Goal: Navigation & Orientation: Find specific page/section

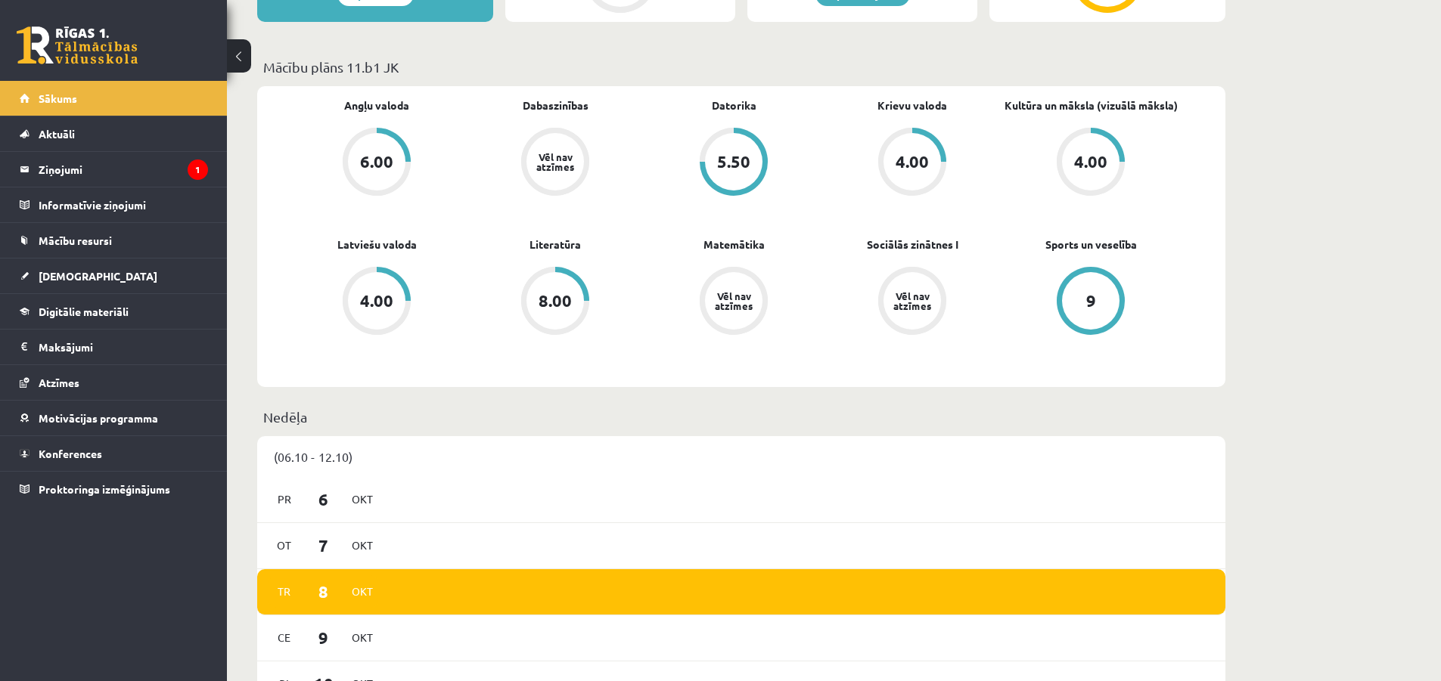
scroll to position [202, 0]
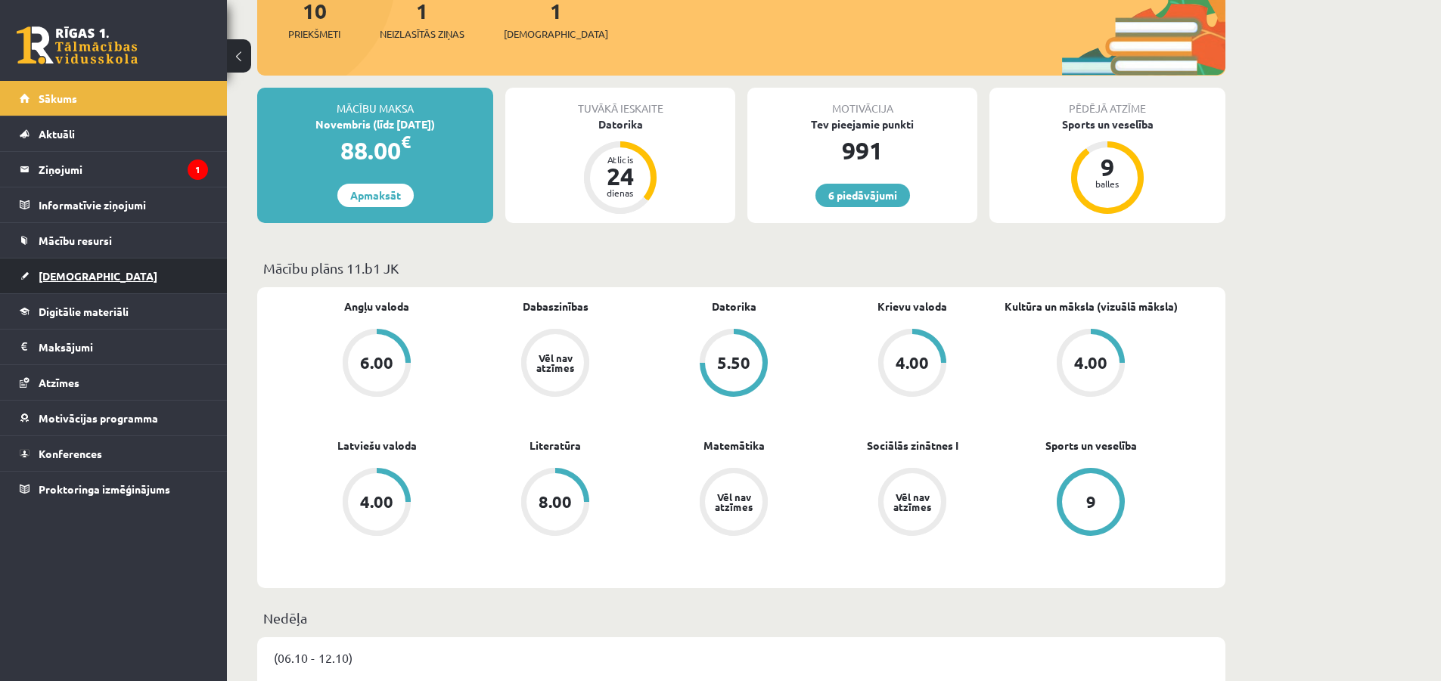
click at [67, 278] on span "[DEMOGRAPHIC_DATA]" at bounding box center [98, 276] width 119 height 14
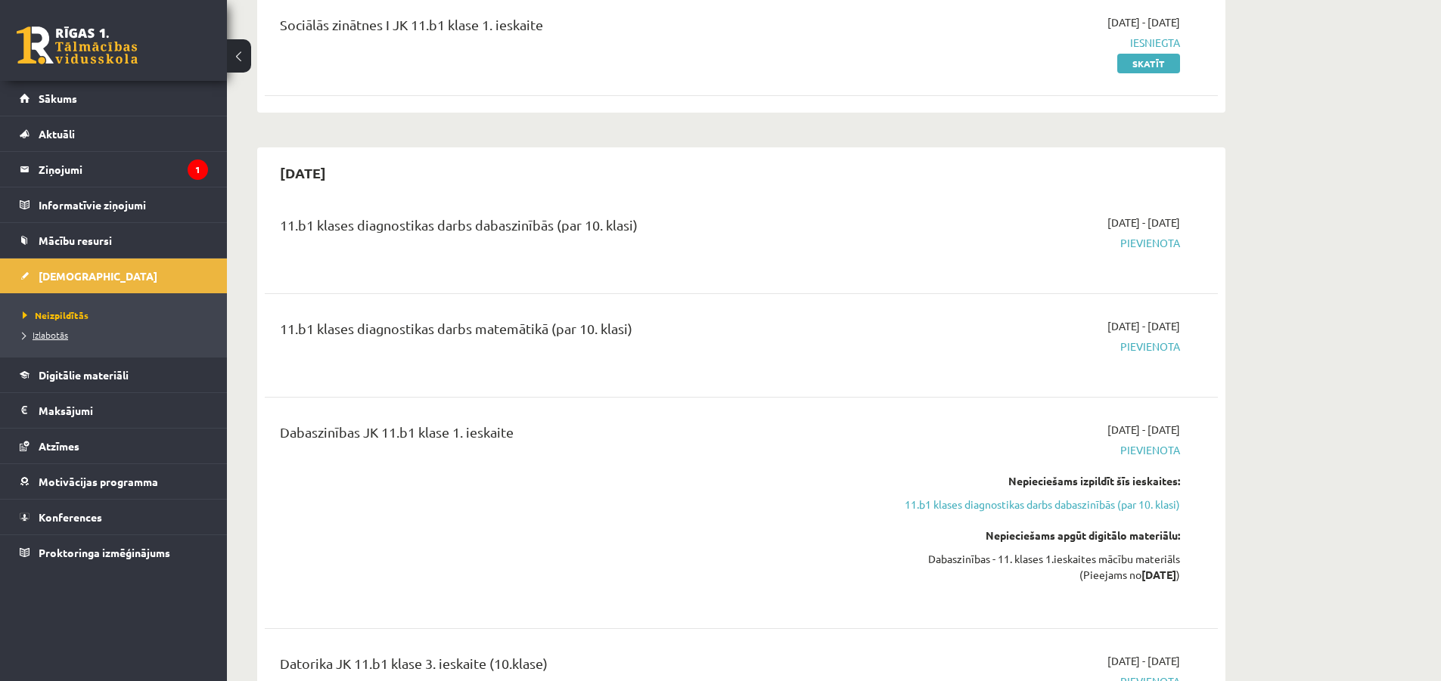
click at [54, 339] on span "Izlabotās" at bounding box center [45, 335] width 45 height 12
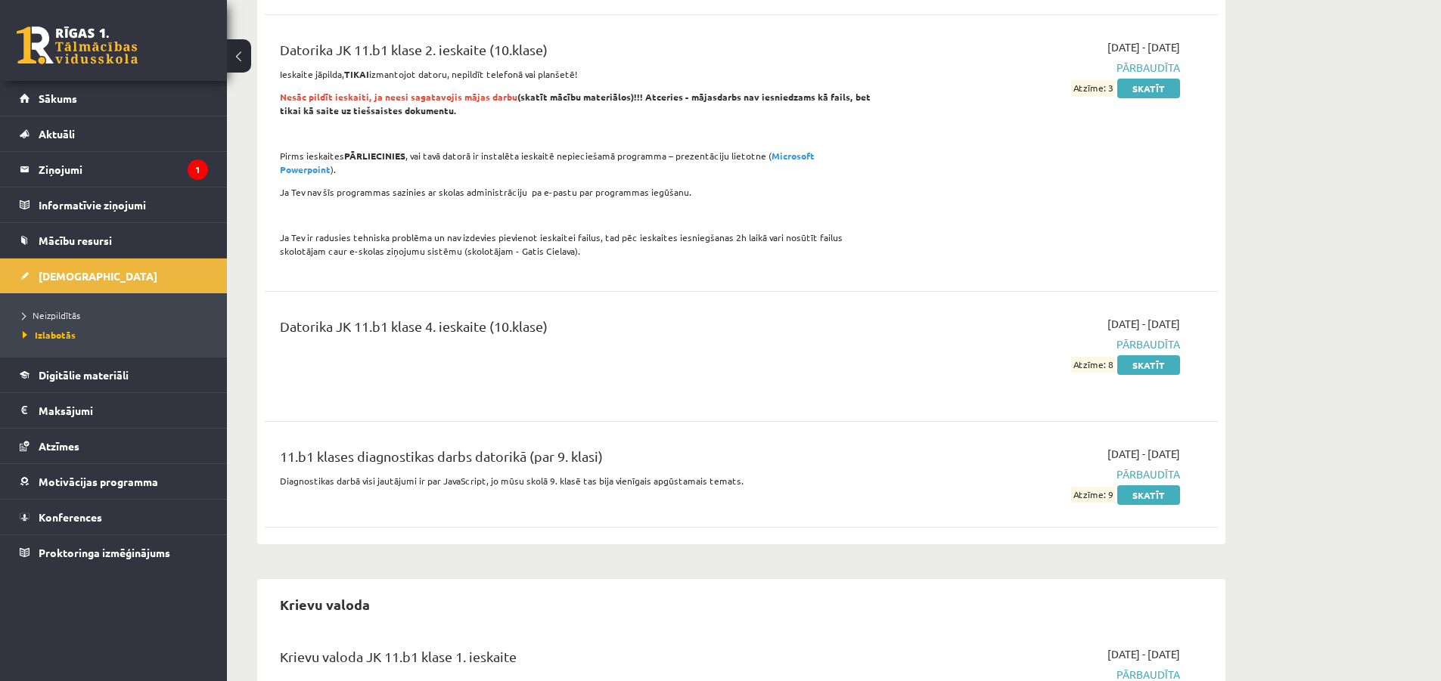
scroll to position [1008, 0]
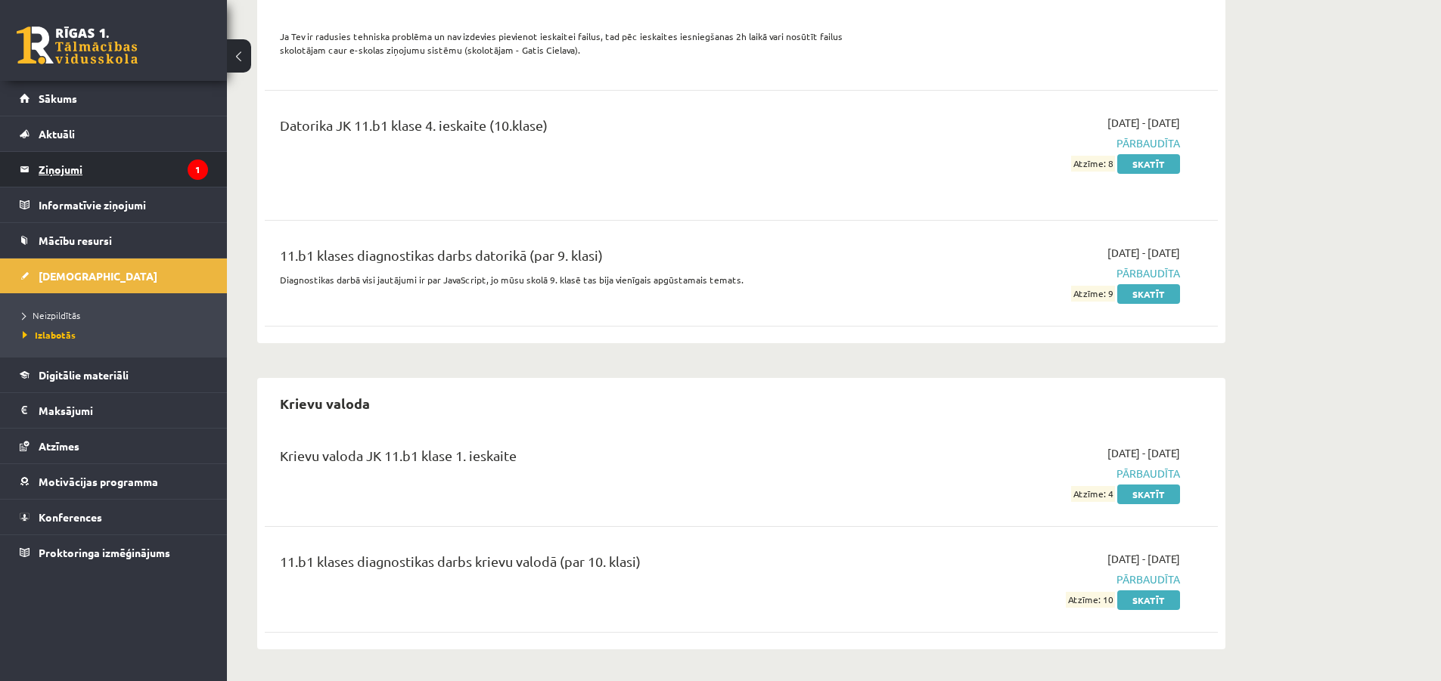
click at [62, 170] on legend "Ziņojumi 1" at bounding box center [123, 169] width 169 height 35
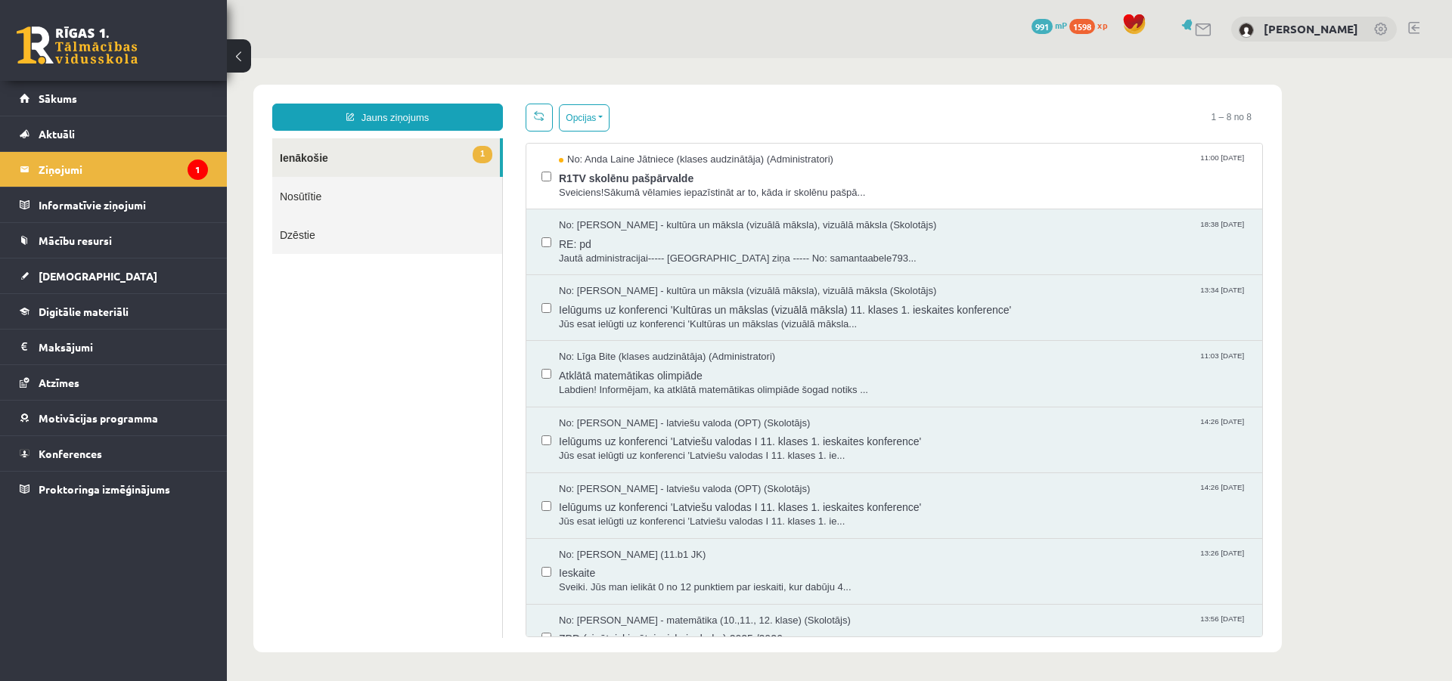
click at [346, 150] on link "1 Ienākošie" at bounding box center [386, 157] width 228 height 39
click at [715, 167] on span "R1TV skolēnu pašpārvalde" at bounding box center [903, 176] width 688 height 19
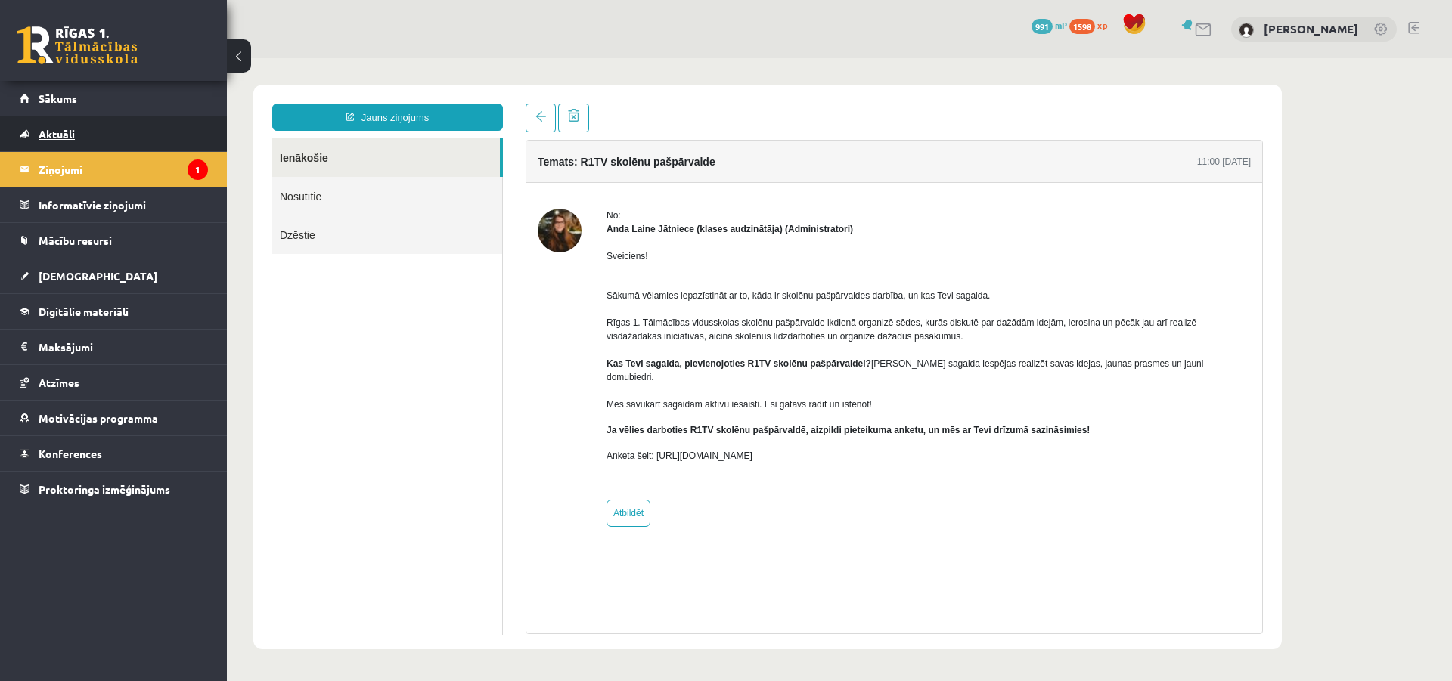
click at [91, 130] on link "Aktuāli" at bounding box center [114, 133] width 188 height 35
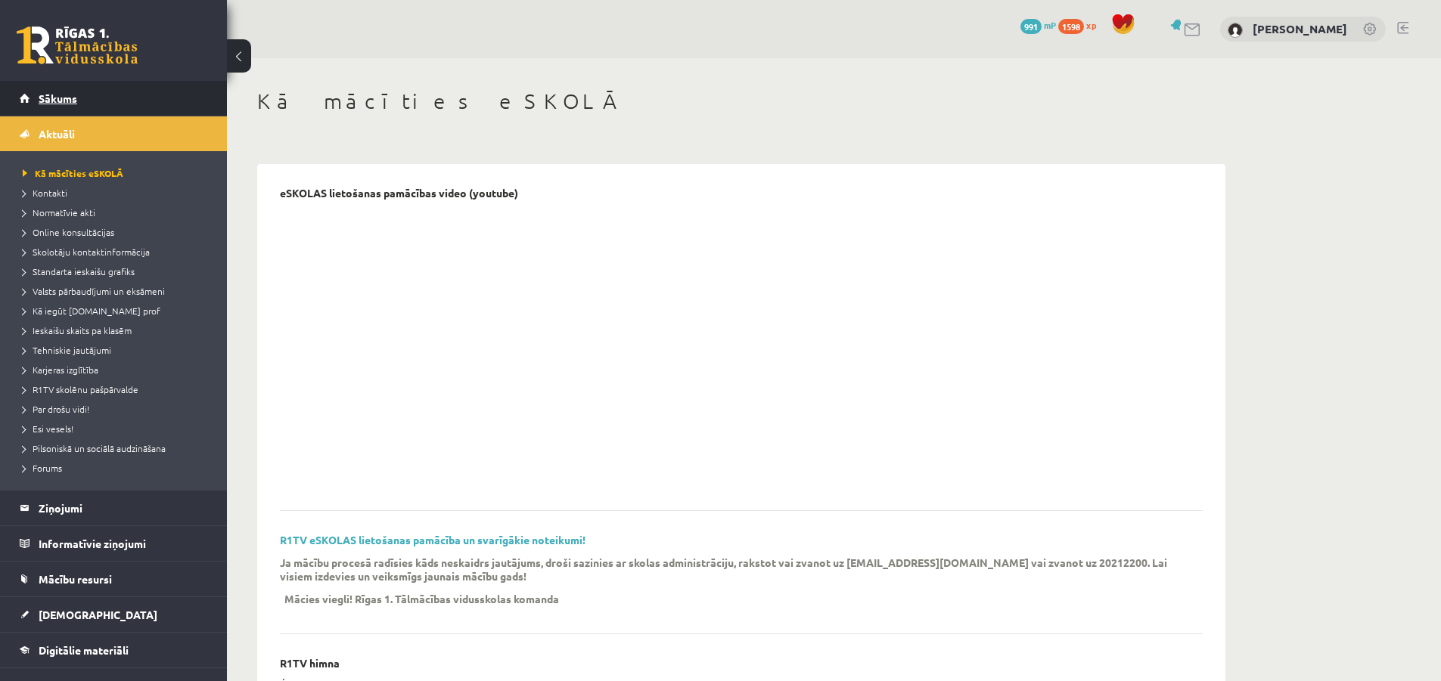
click at [76, 82] on link "Sākums" at bounding box center [114, 98] width 188 height 35
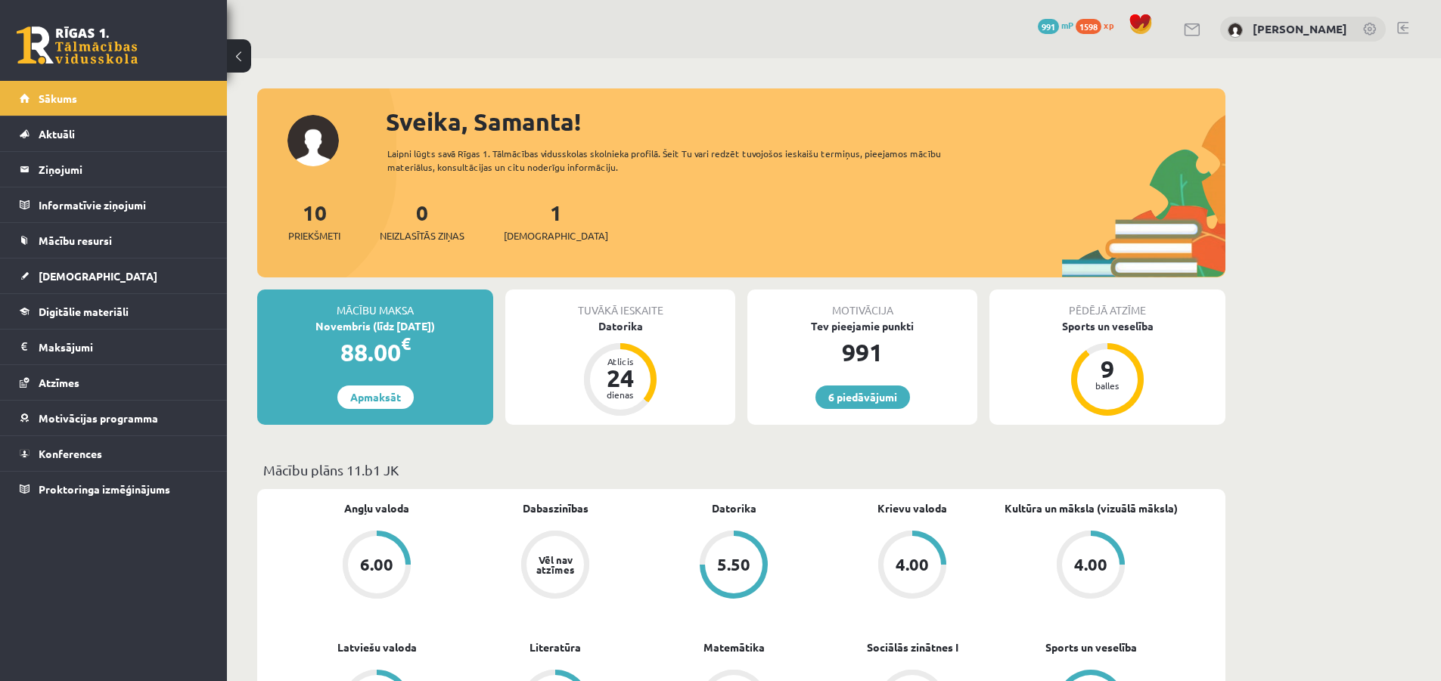
scroll to position [202, 0]
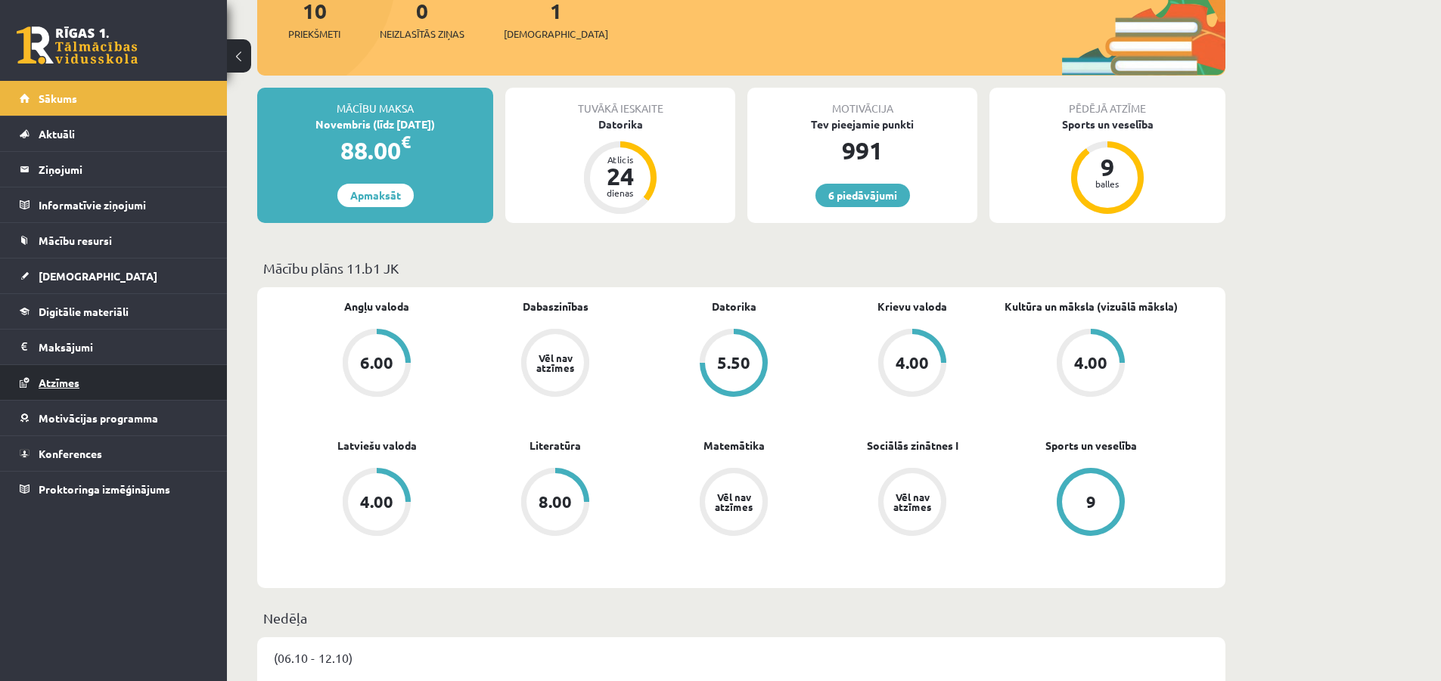
click at [78, 380] on span "Atzīmes" at bounding box center [59, 383] width 41 height 14
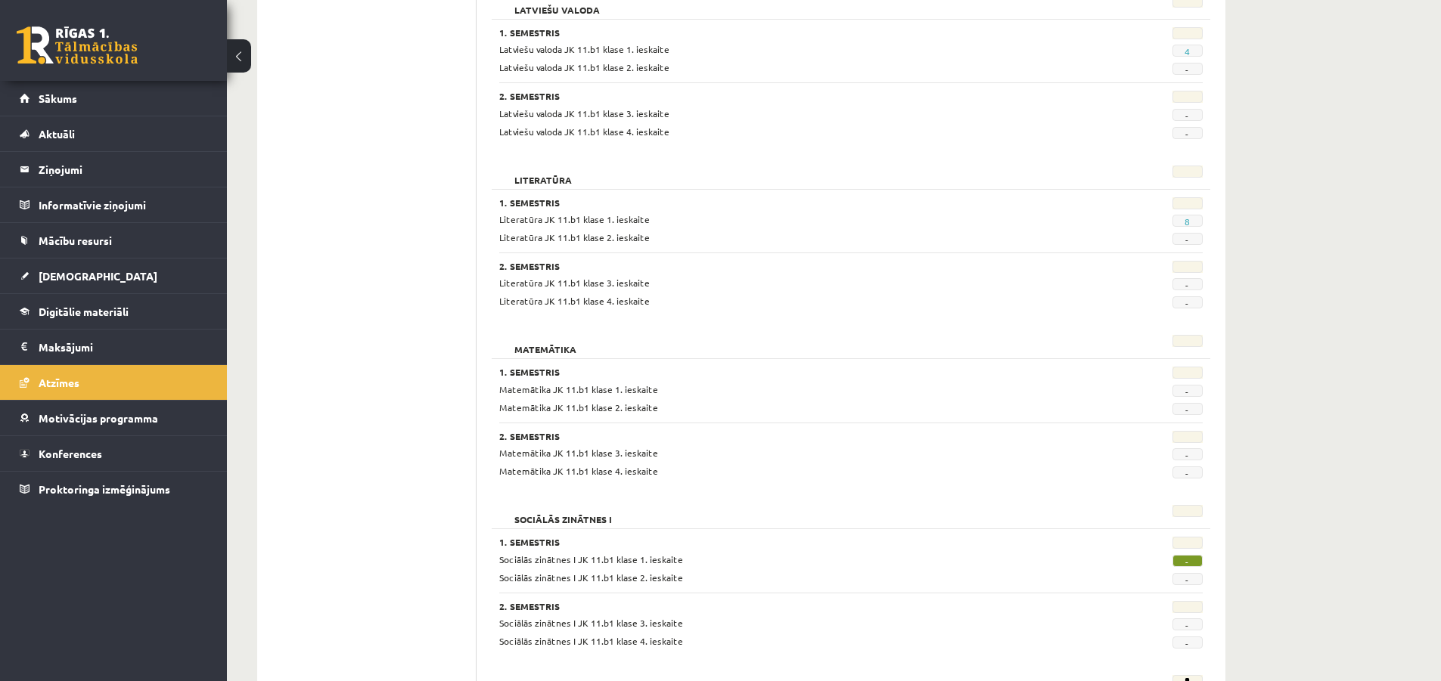
scroll to position [1305, 0]
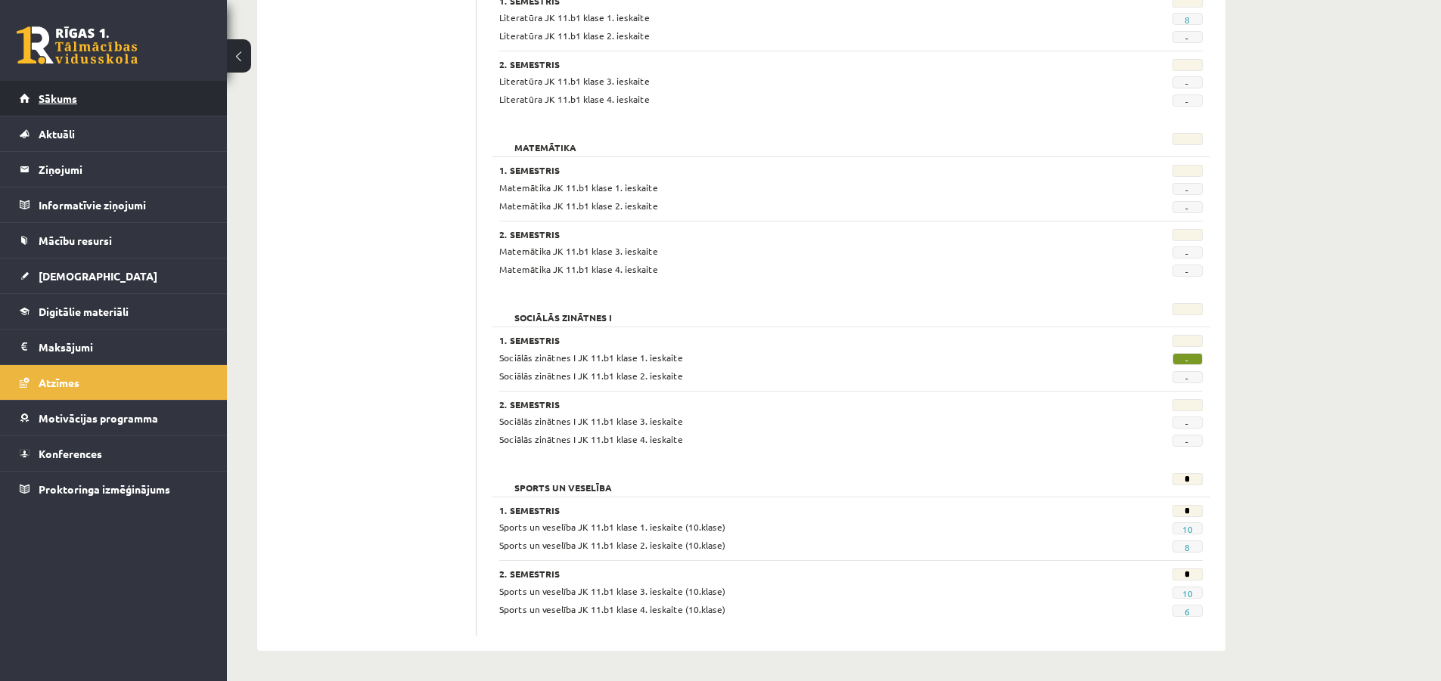
click at [72, 101] on span "Sākums" at bounding box center [58, 98] width 39 height 14
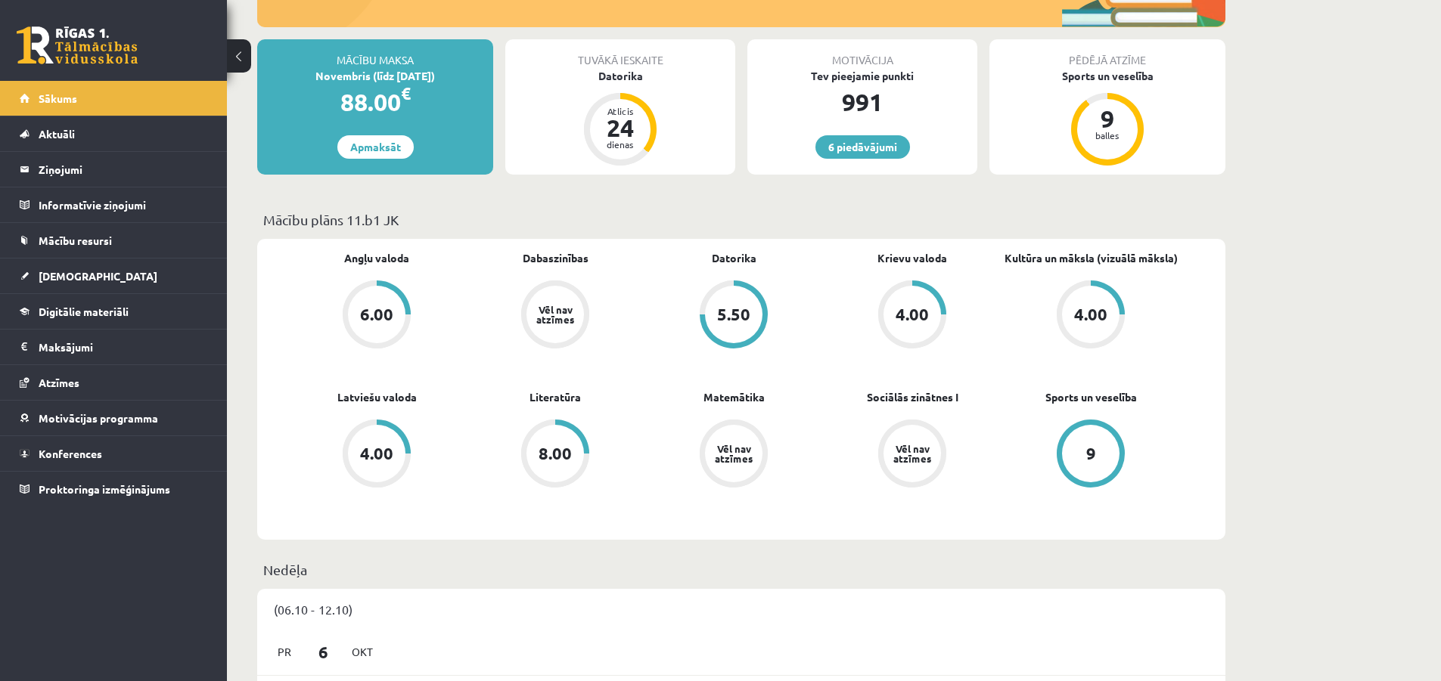
scroll to position [49, 0]
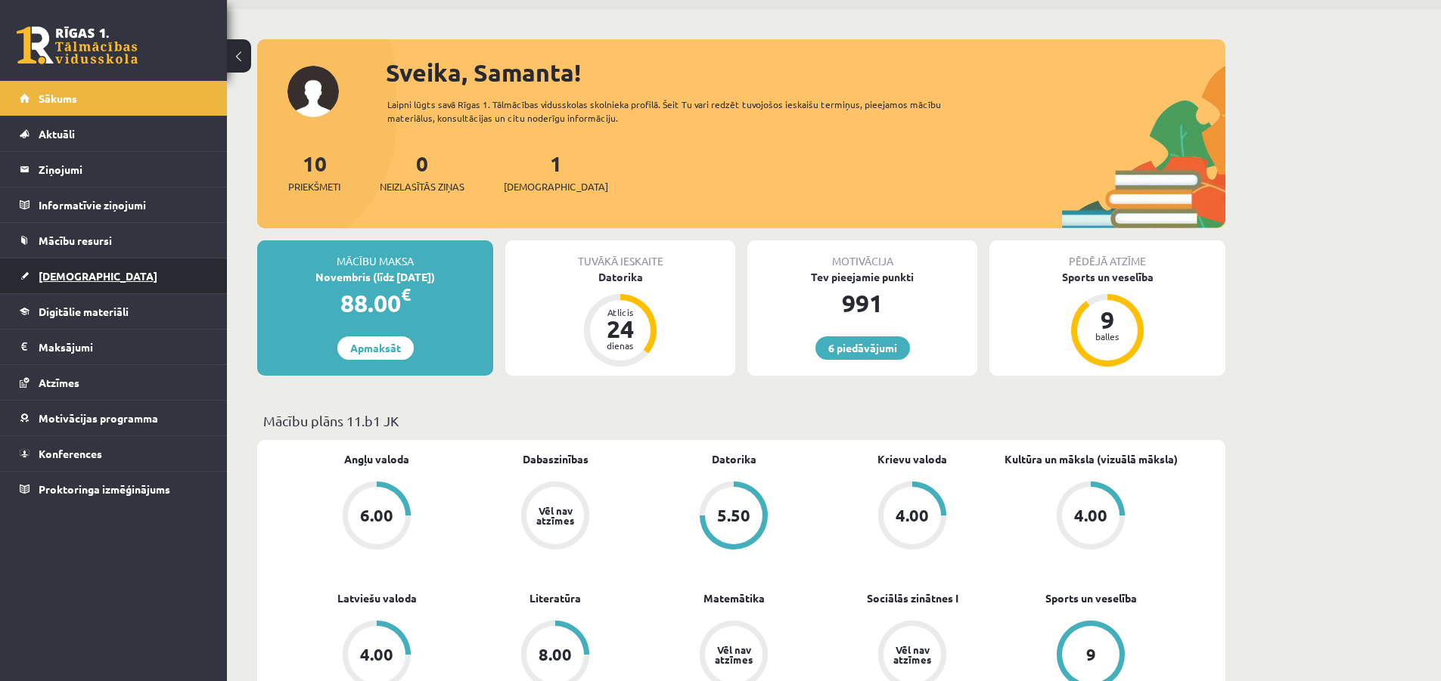
click at [78, 274] on span "[DEMOGRAPHIC_DATA]" at bounding box center [98, 276] width 119 height 14
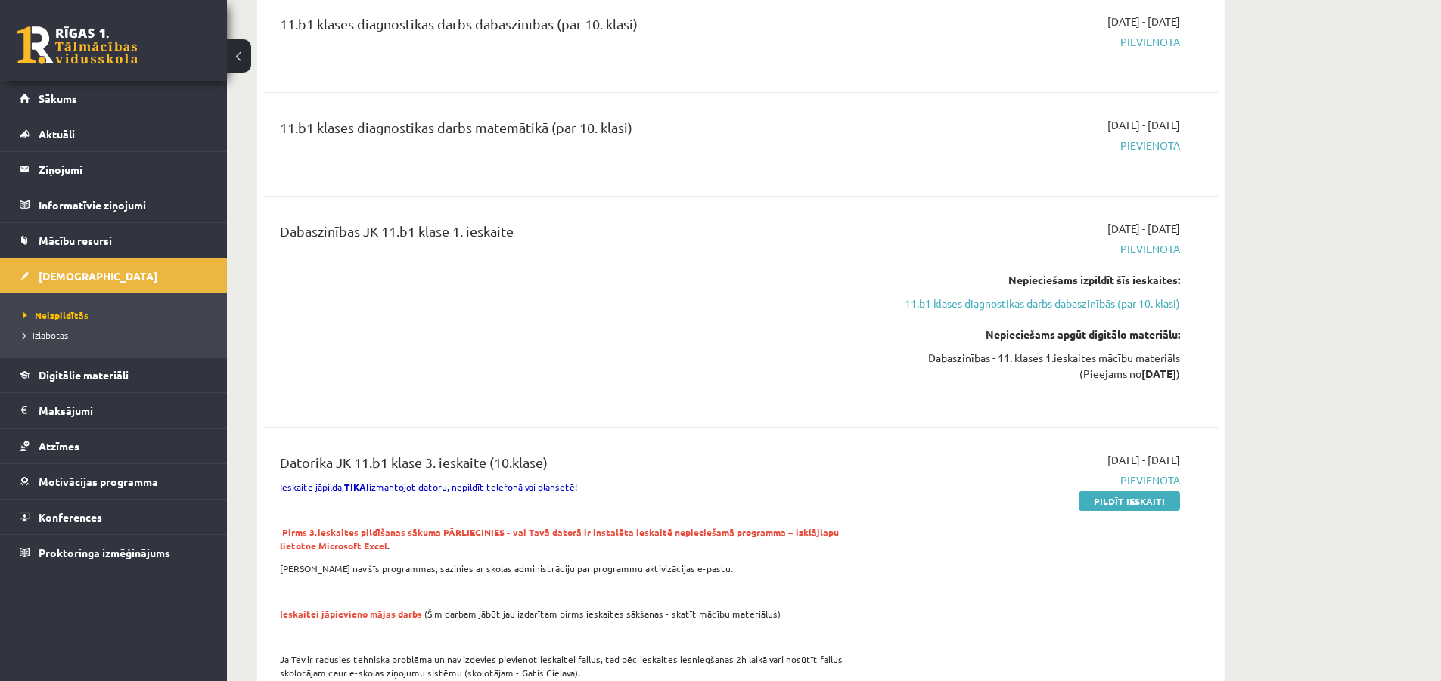
scroll to position [202, 0]
